Goal: Task Accomplishment & Management: Use online tool/utility

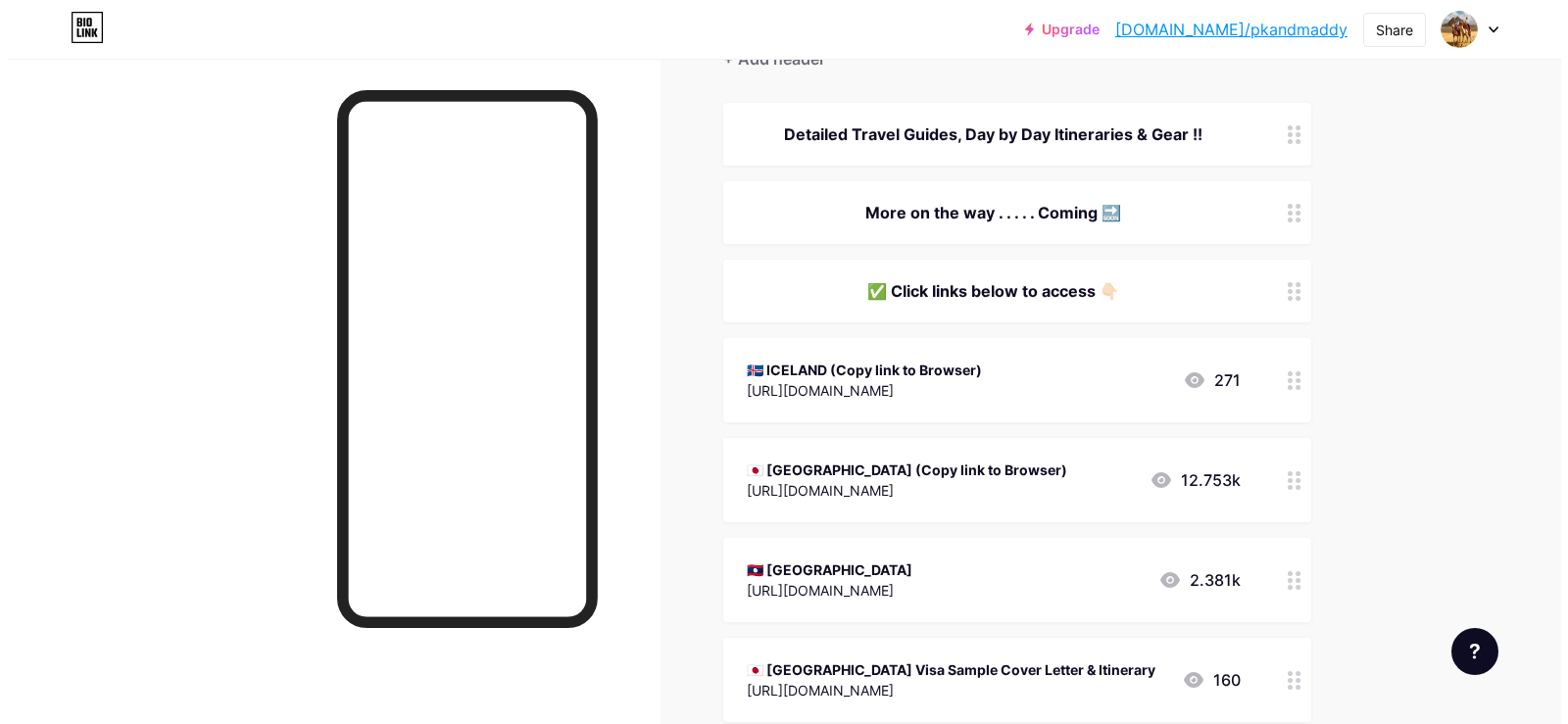
scroll to position [211, 0]
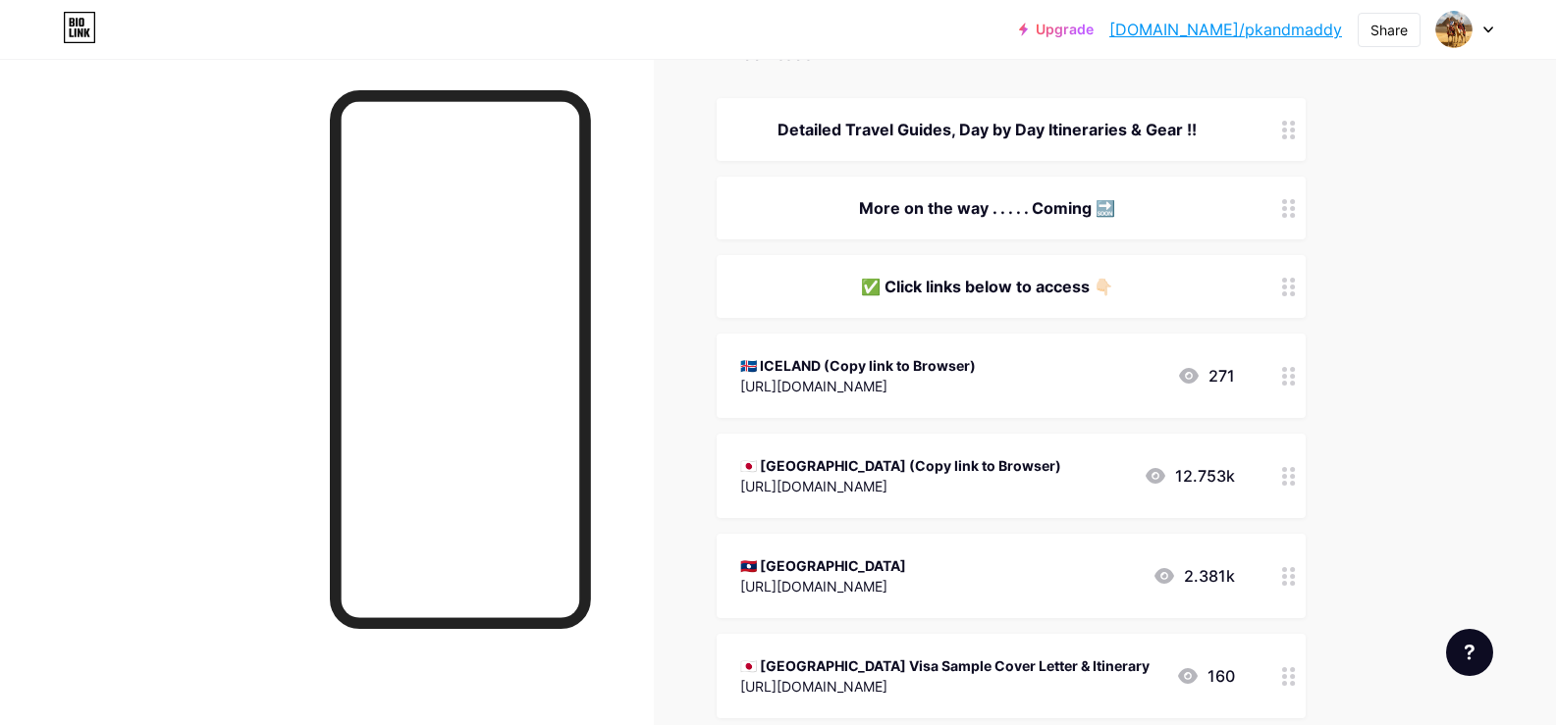
click at [915, 391] on div "[URL][DOMAIN_NAME]" at bounding box center [858, 386] width 236 height 21
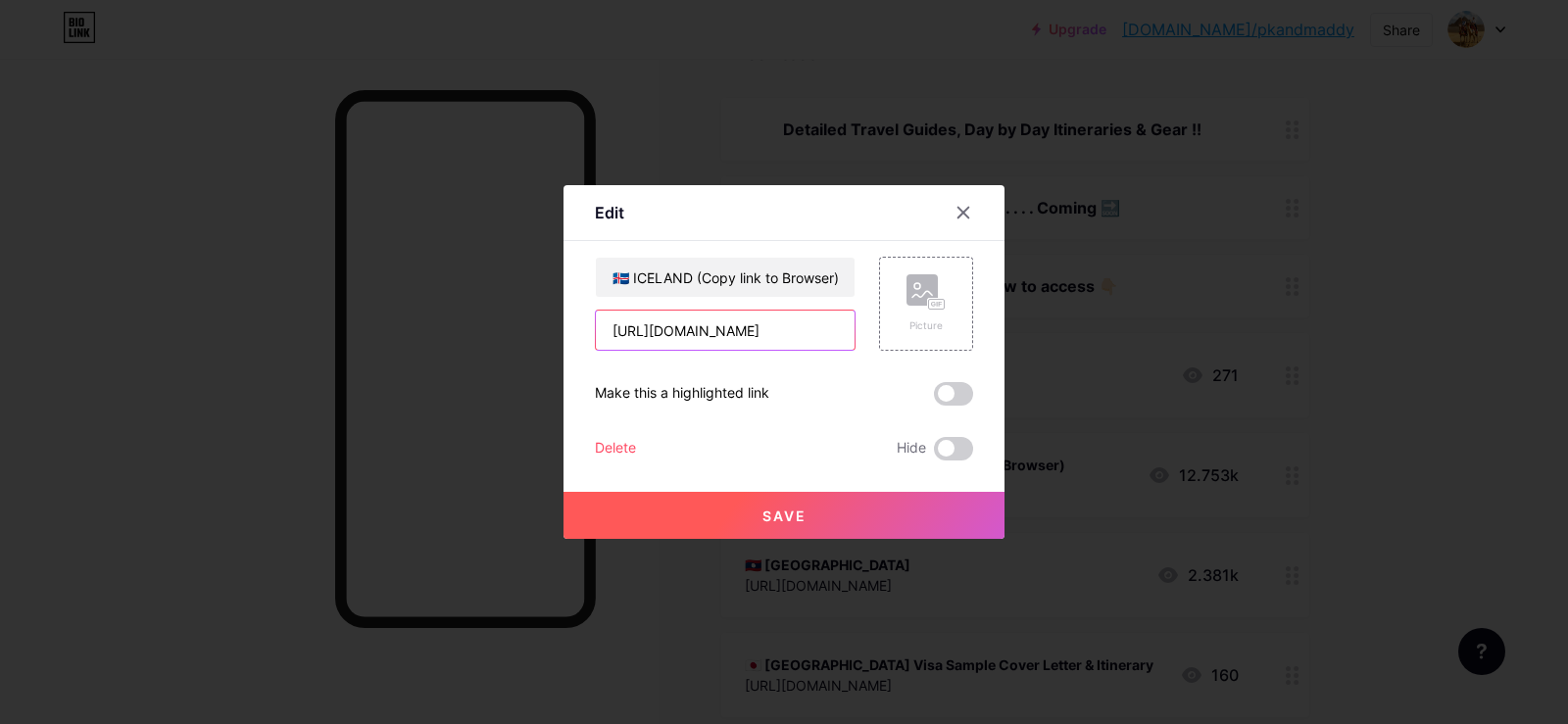
click at [736, 321] on input "[URL][DOMAIN_NAME]" at bounding box center [725, 330] width 259 height 39
paste input "file/d/1fmgnWi0DYu0WhUSa-110yYVHFaVKlcQB/view?usp=drive_link"
type input "[URL][DOMAIN_NAME]"
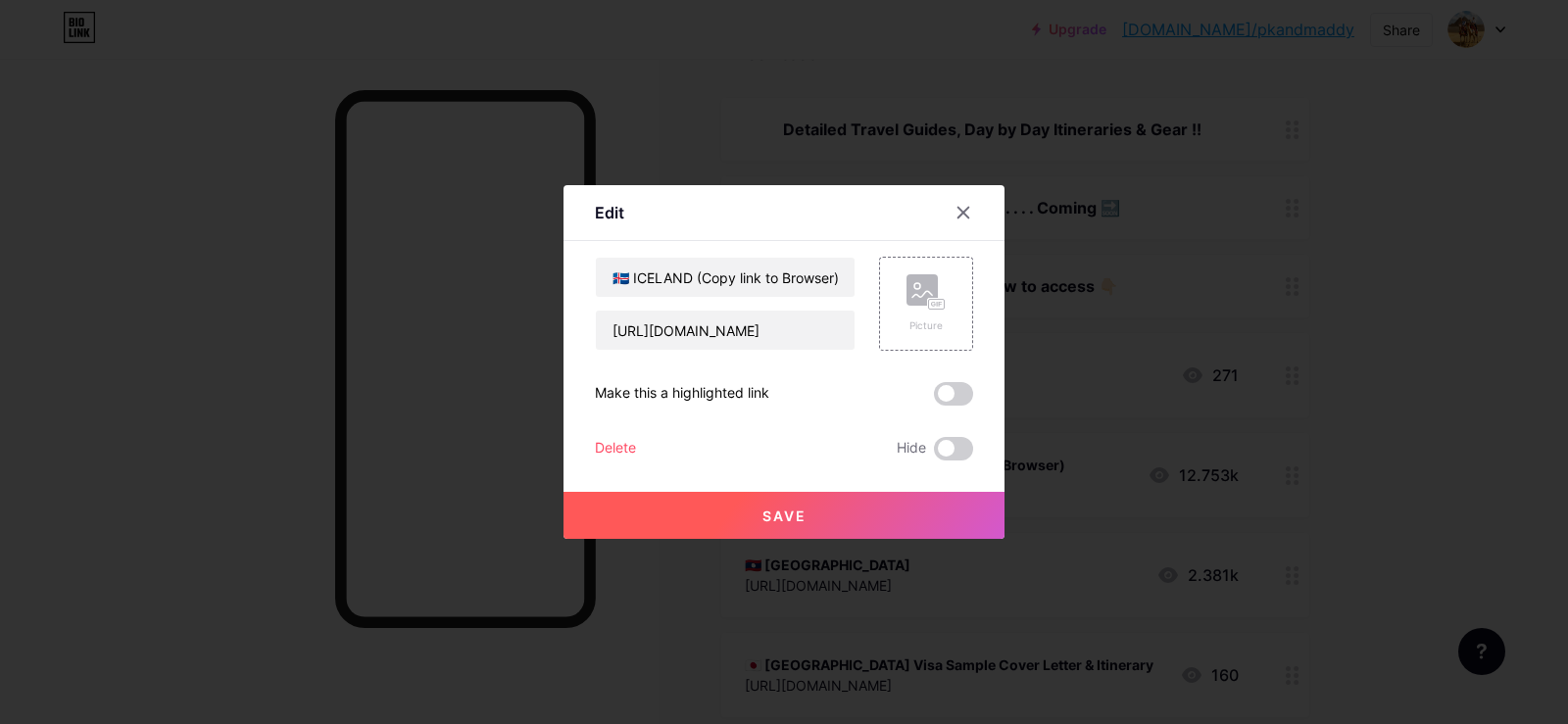
click at [774, 501] on button "Save" at bounding box center [784, 515] width 441 height 47
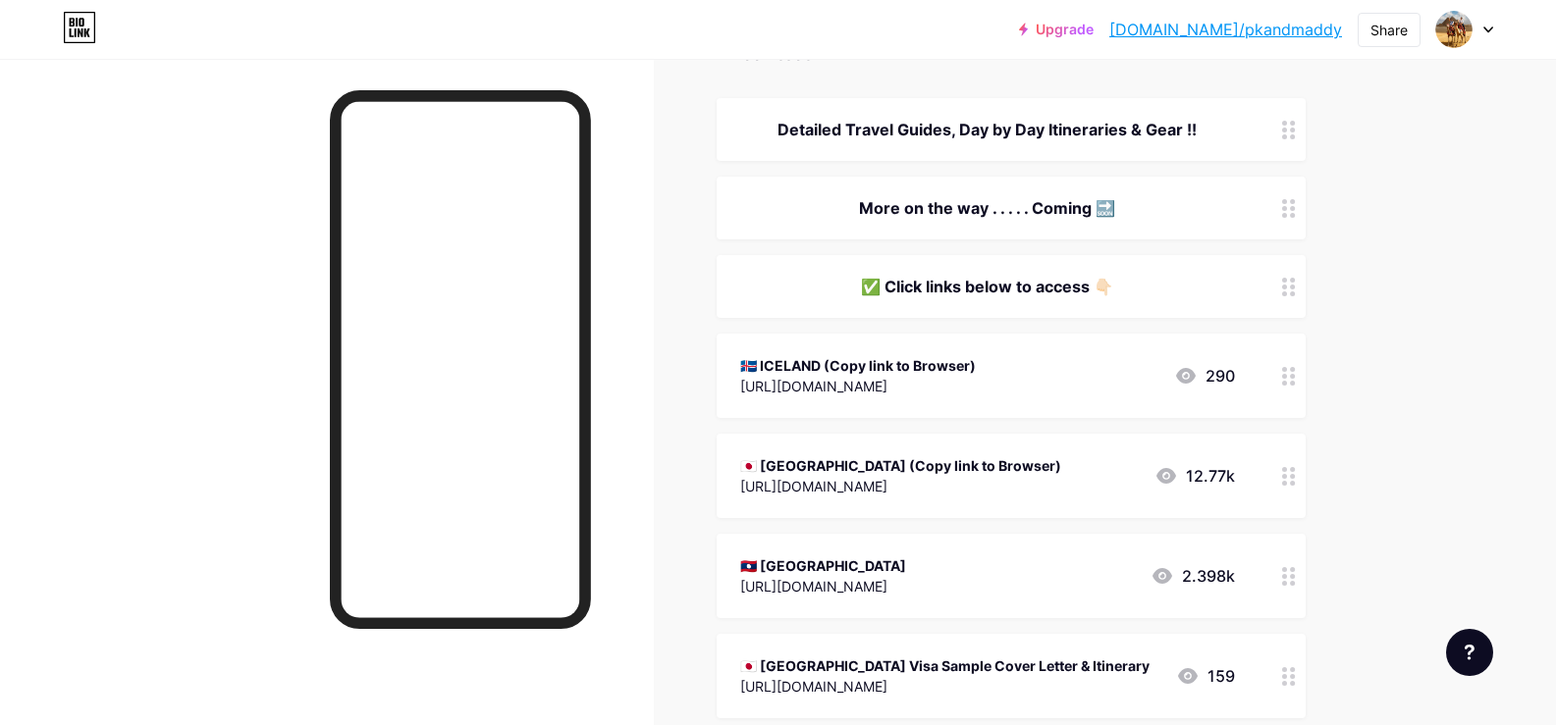
click at [860, 455] on div "🇯🇵 [GEOGRAPHIC_DATA] (Copy link to Browser)" at bounding box center [900, 465] width 321 height 21
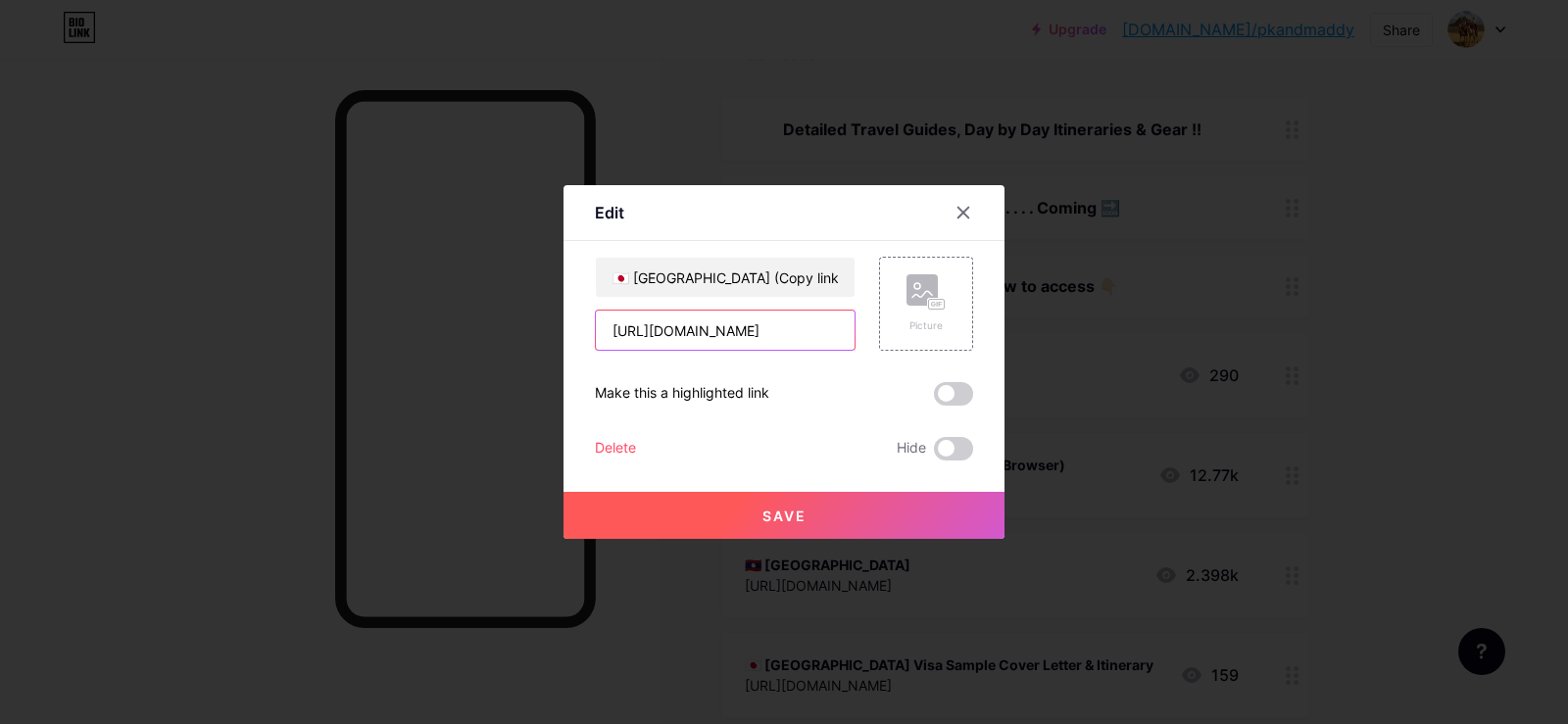
click at [760, 323] on input "[URL][DOMAIN_NAME]" at bounding box center [725, 330] width 259 height 39
paste input "file/d/1VcbbBJ0TwEqtmU2QnZw0o0YL7EaCnWy3/view?usp=drive_link"
type input "[URL][DOMAIN_NAME]"
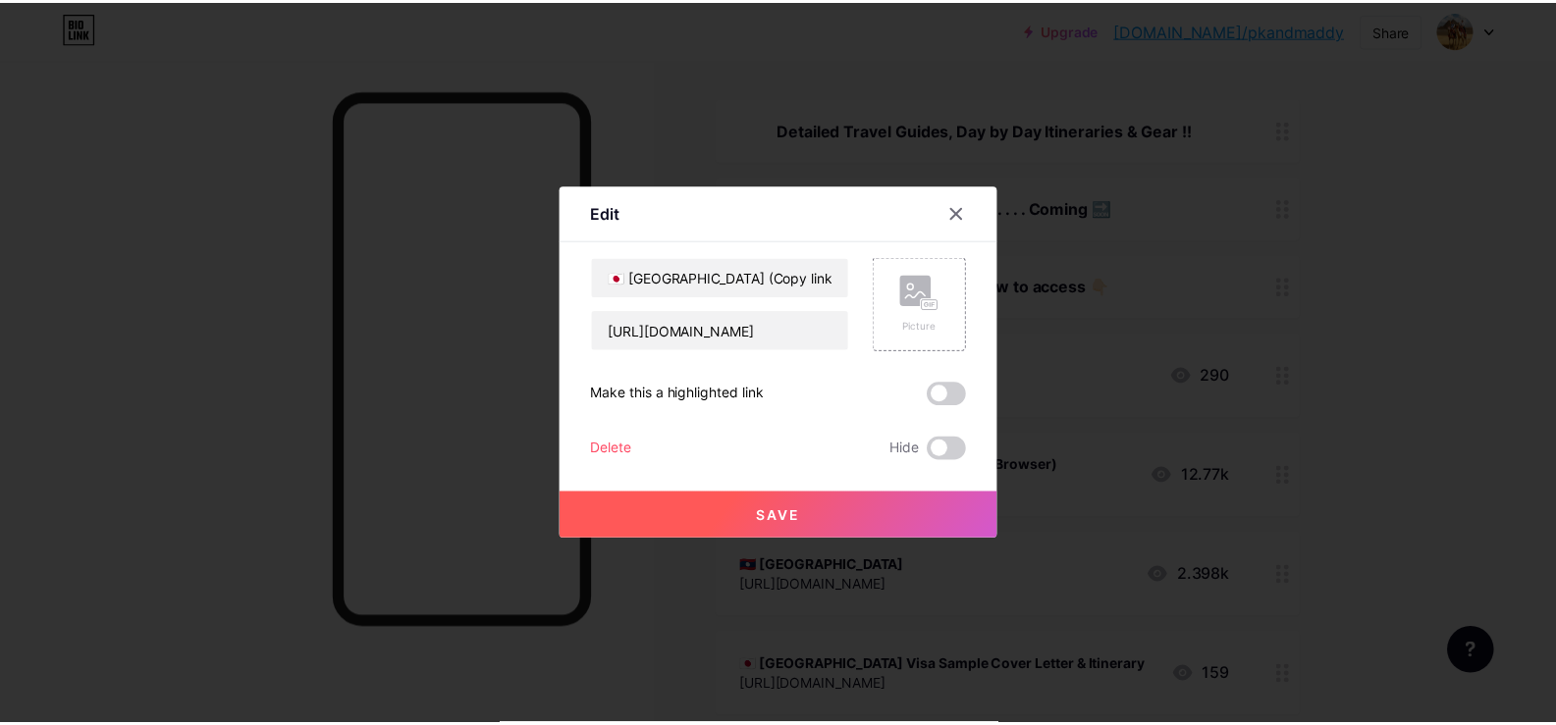
scroll to position [0, 0]
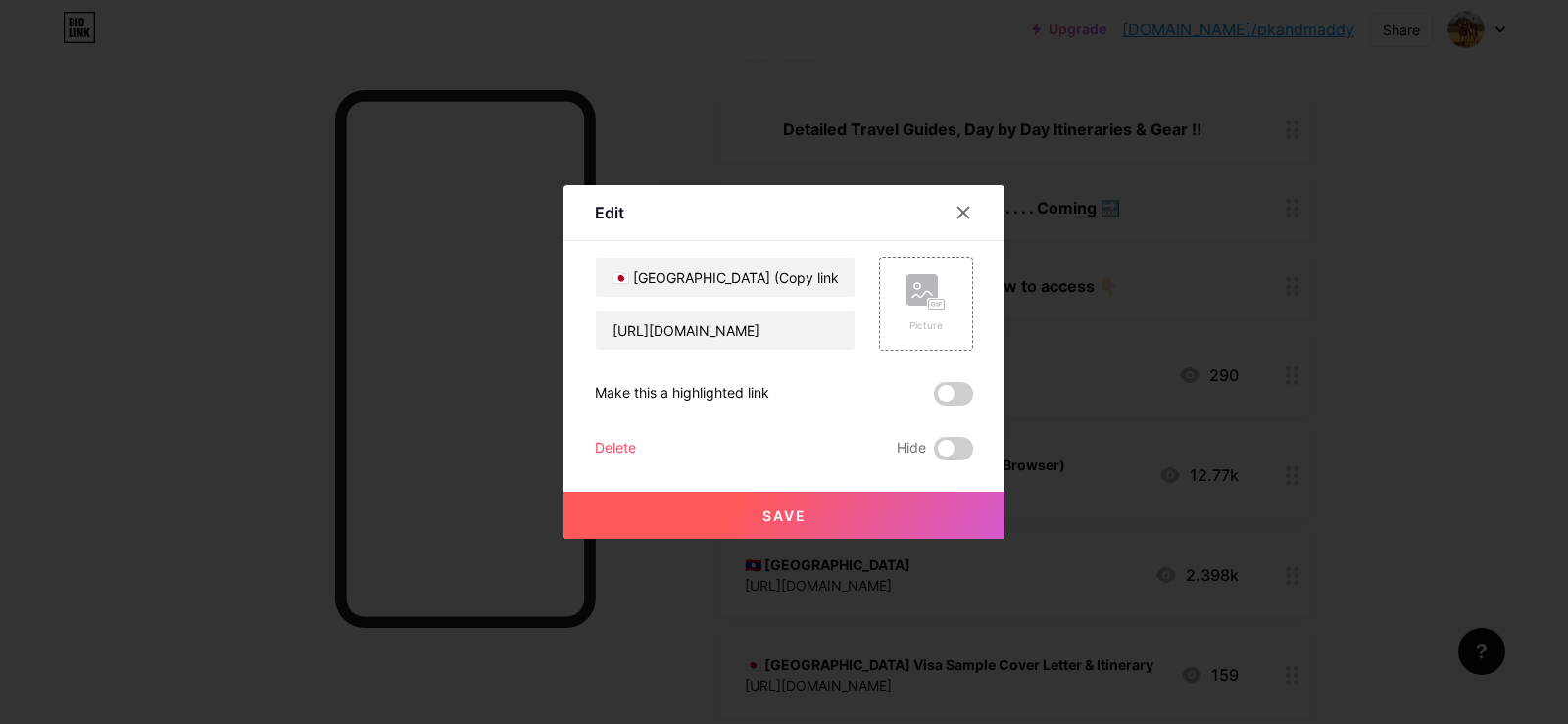
click at [781, 507] on span "Save" at bounding box center [785, 515] width 44 height 17
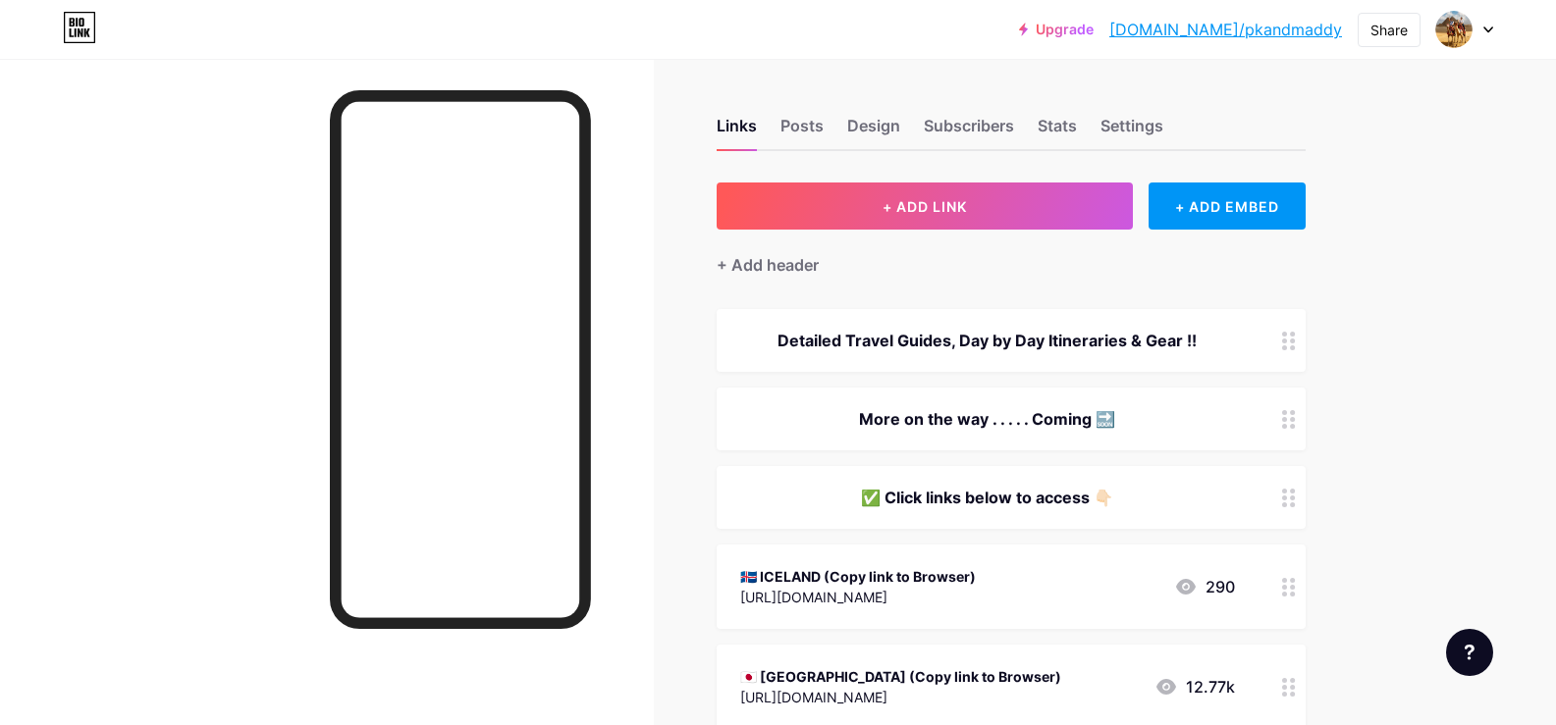
scroll to position [213, 0]
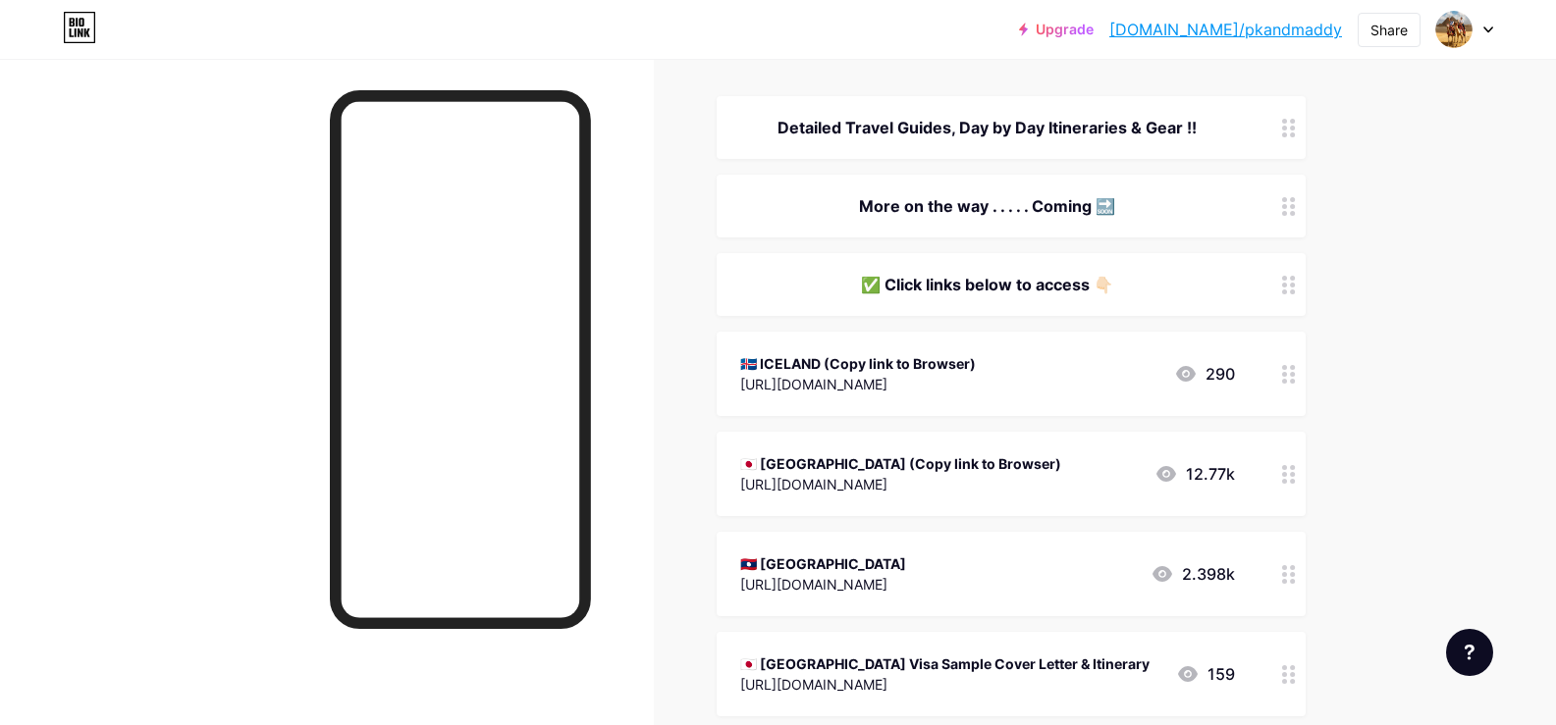
click at [850, 379] on div "[URL][DOMAIN_NAME]" at bounding box center [858, 384] width 236 height 21
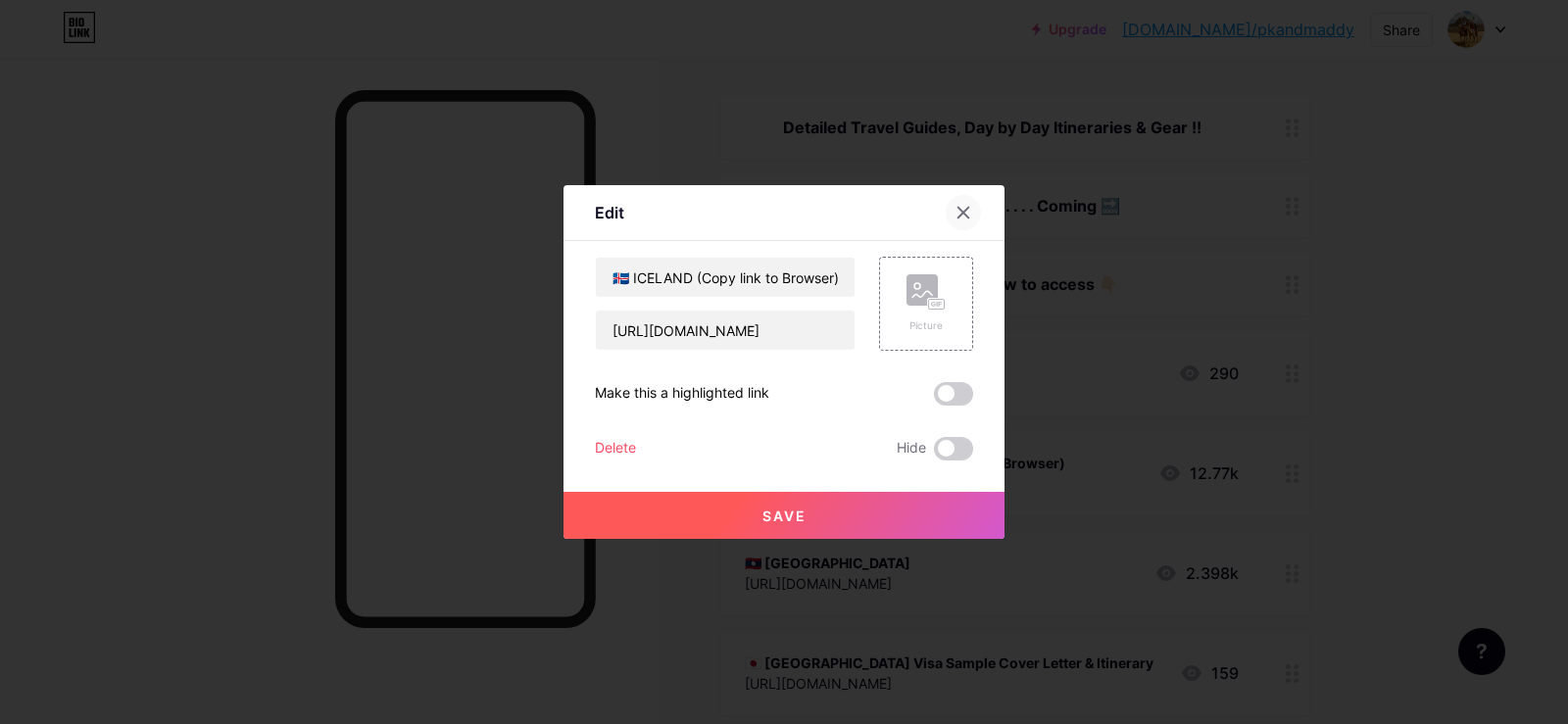
click at [967, 216] on icon at bounding box center [964, 213] width 11 height 11
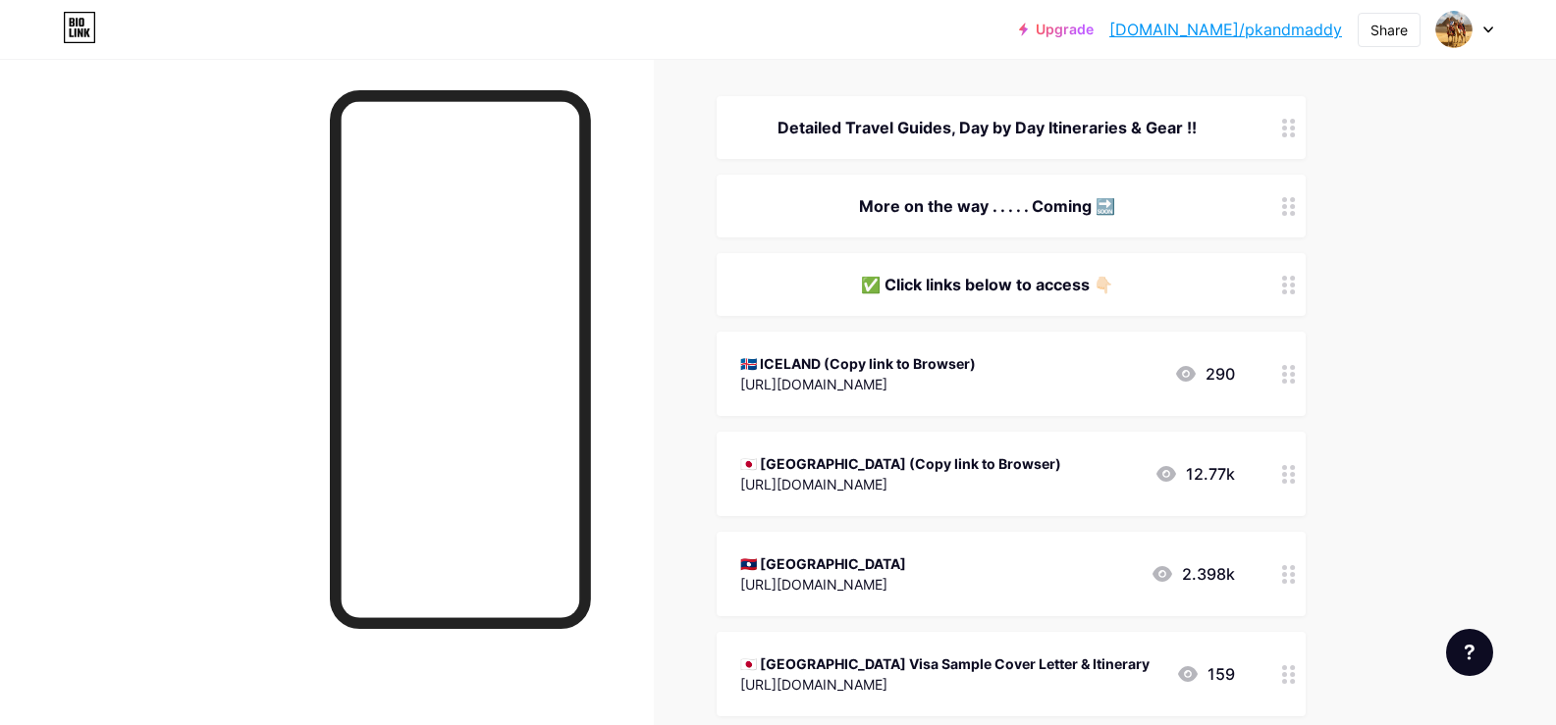
click at [1204, 25] on link "[DOMAIN_NAME]/pkandmaddy" at bounding box center [1225, 30] width 233 height 24
